Goal: Task Accomplishment & Management: Manage account settings

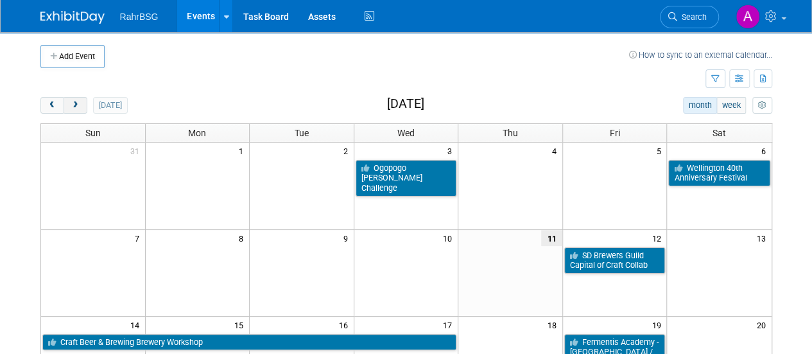
click at [82, 99] on button "next" at bounding box center [76, 105] width 24 height 17
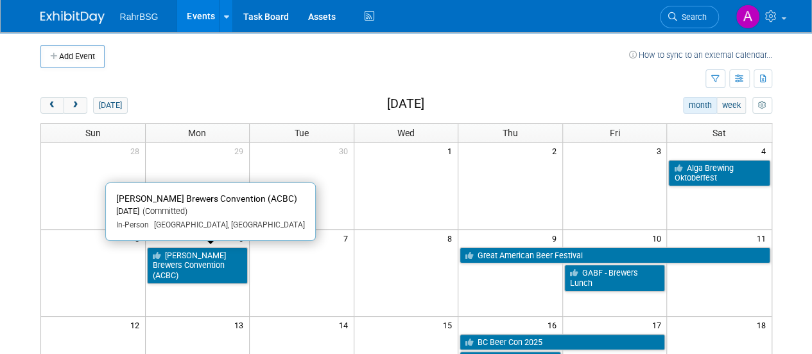
click at [168, 254] on link "[PERSON_NAME] Brewers Convention (ACBC)" at bounding box center [197, 265] width 101 height 37
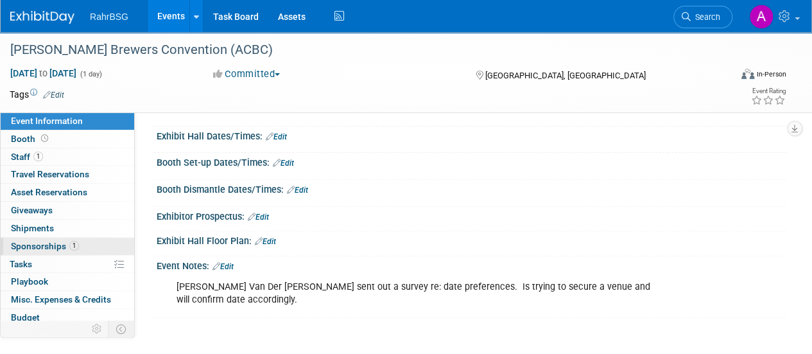
click at [41, 246] on span "Sponsorships 1" at bounding box center [45, 246] width 68 height 10
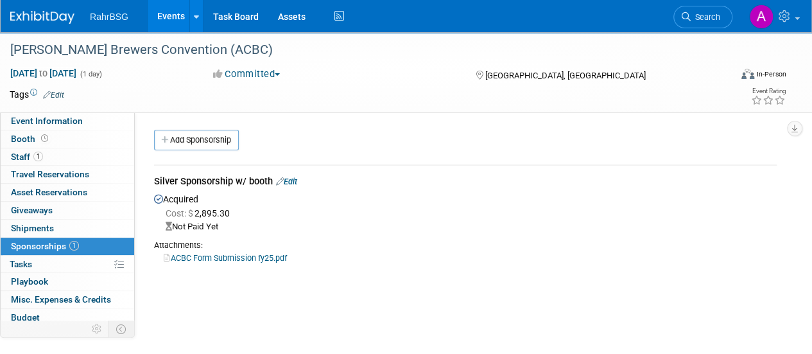
click at [236, 255] on link "ACBC Form Submission fy25.pdf" at bounding box center [225, 258] width 123 height 10
click at [294, 184] on link "Edit" at bounding box center [286, 181] width 21 height 10
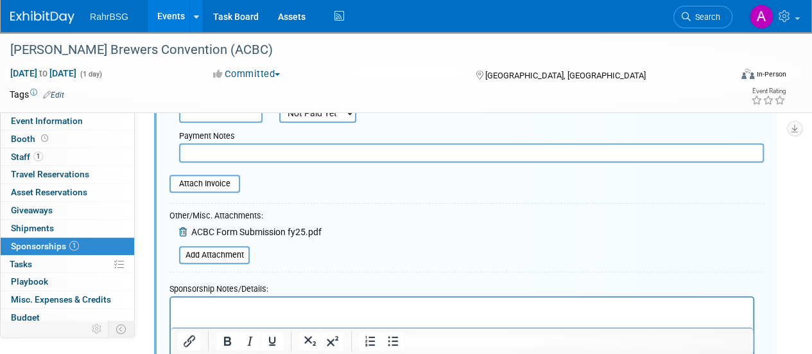
scroll to position [339, 0]
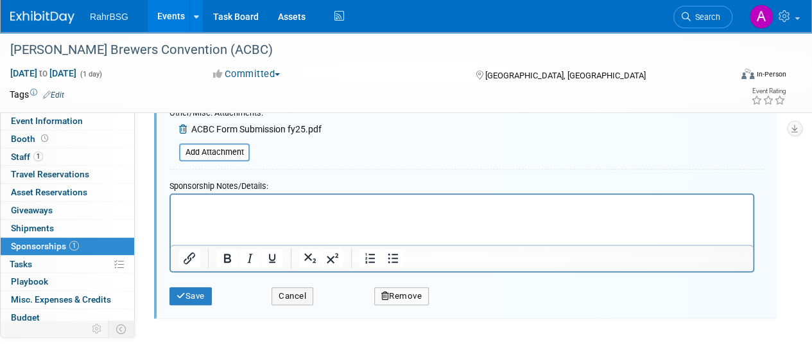
click at [248, 212] on html at bounding box center [462, 203] width 582 height 18
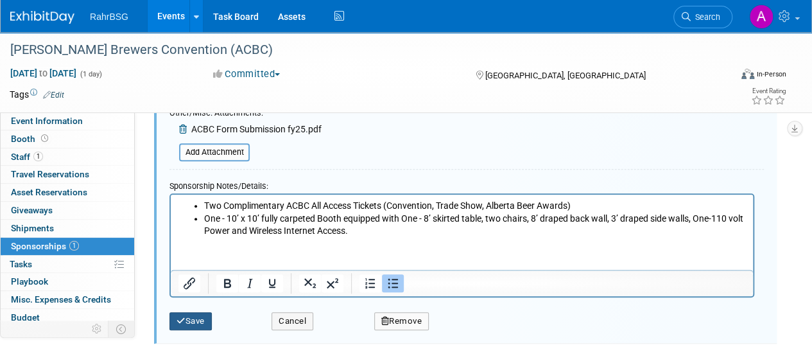
click at [200, 314] on button "Save" at bounding box center [190, 321] width 42 height 18
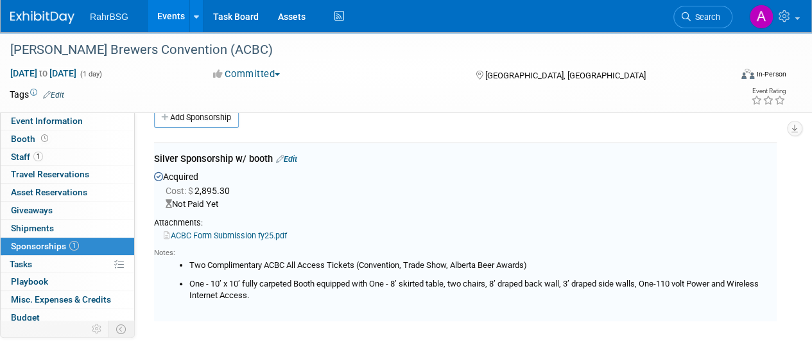
scroll to position [19, 0]
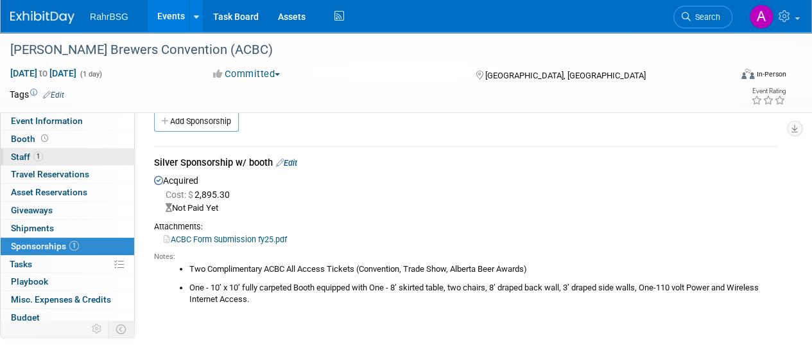
click at [42, 153] on link "1 Staff 1" at bounding box center [67, 156] width 133 height 17
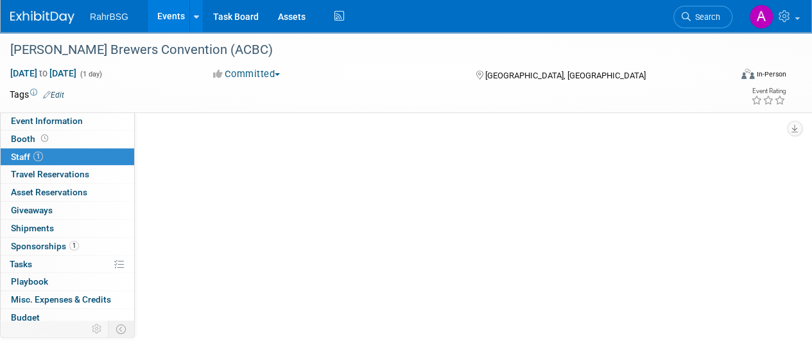
scroll to position [0, 0]
